Goal: Task Accomplishment & Management: Use online tool/utility

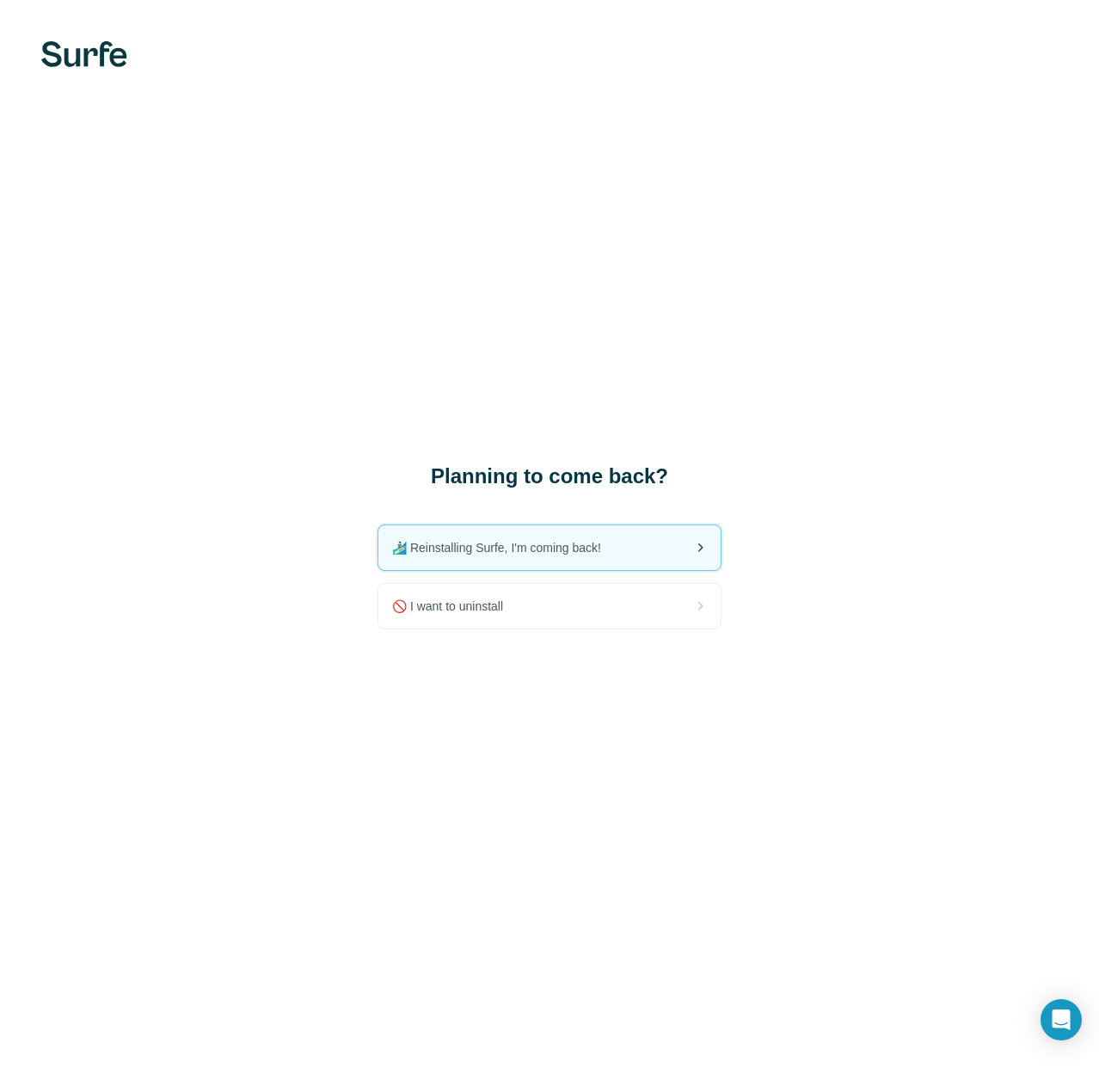
click at [531, 543] on span "🏄🏻‍♂️ Reinstalling Surfe, I'm coming back!" at bounding box center [504, 548] width 223 height 18
